Goal: Transaction & Acquisition: Purchase product/service

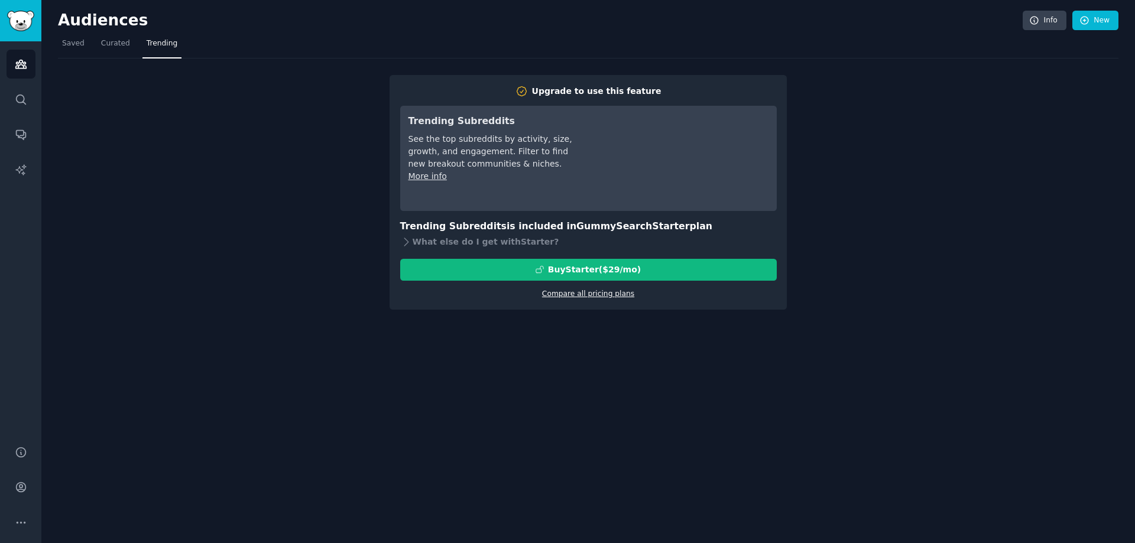
click at [593, 295] on link "Compare all pricing plans" at bounding box center [588, 294] width 92 height 8
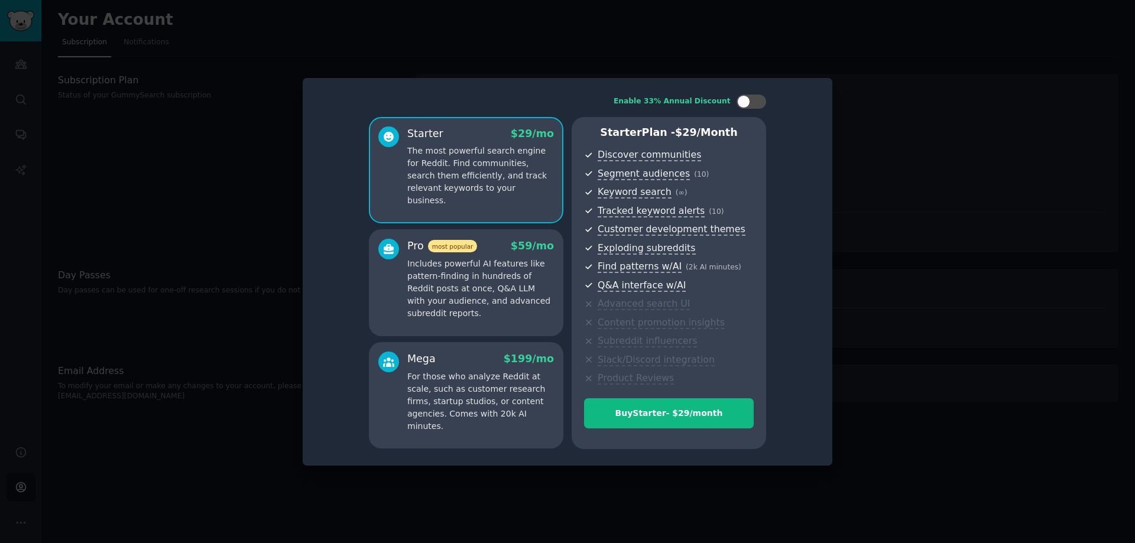
click at [937, 319] on div at bounding box center [567, 271] width 1135 height 543
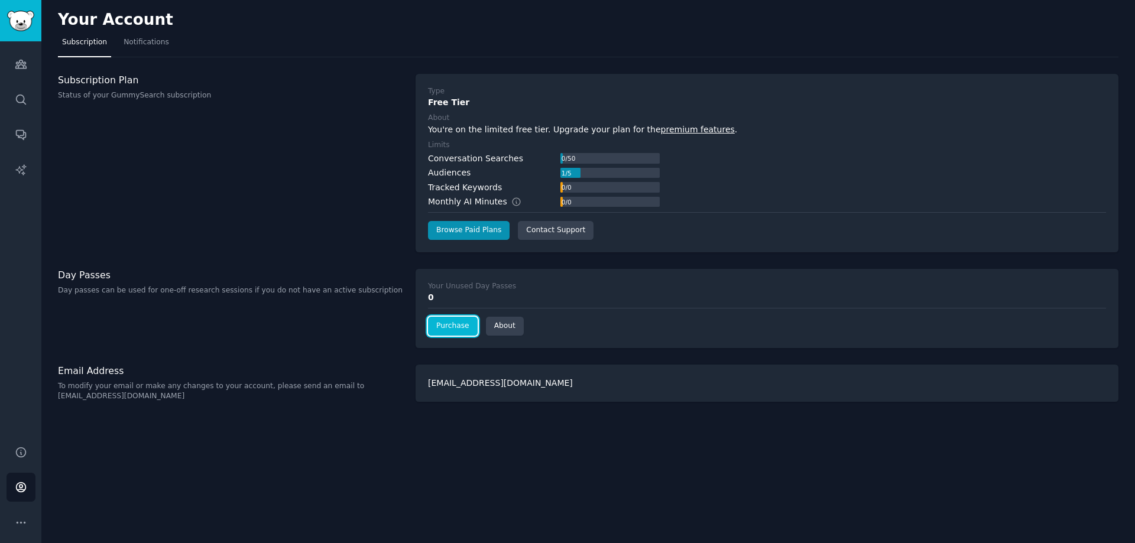
click at [461, 326] on link "Purchase" at bounding box center [453, 326] width 50 height 19
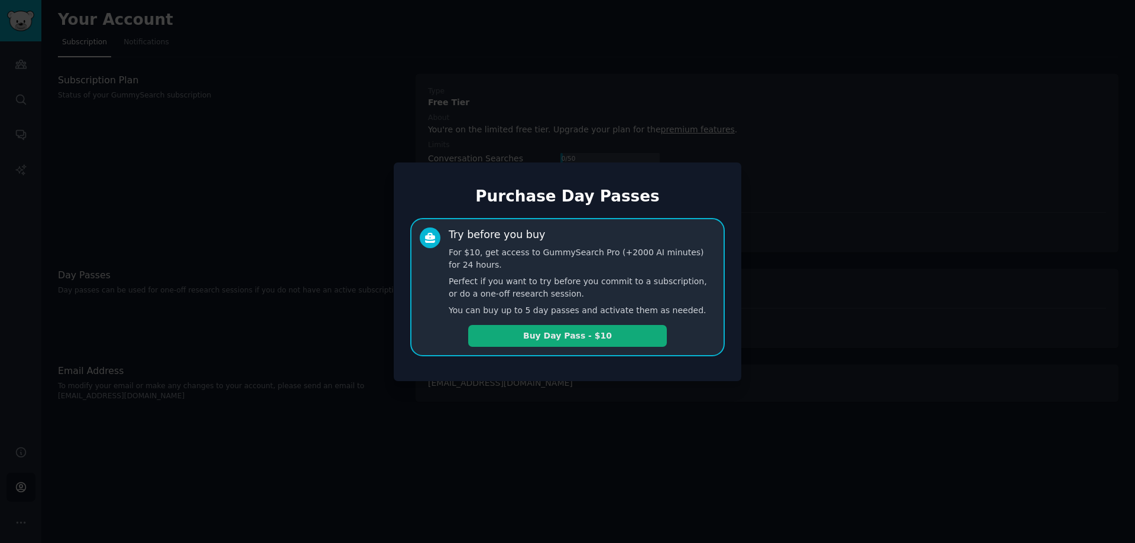
click at [527, 333] on button "Buy Day Pass - $10" at bounding box center [567, 336] width 199 height 22
